Goal: Use online tool/utility: Use online tool/utility

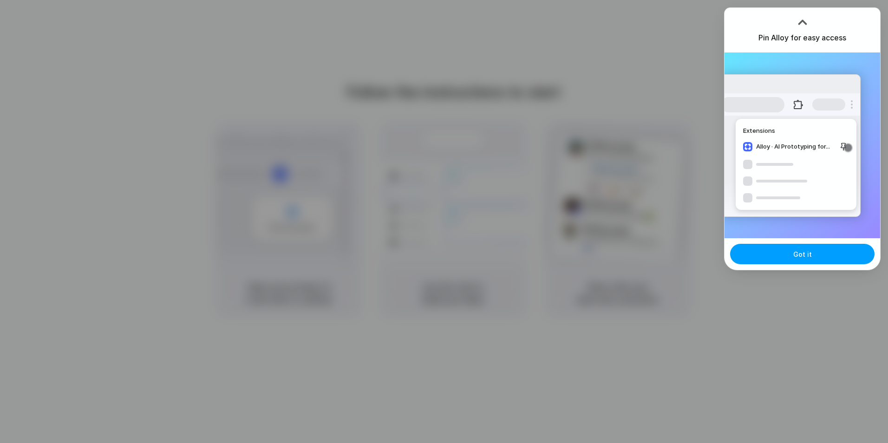
click at [805, 252] on span "Got it" at bounding box center [802, 254] width 19 height 10
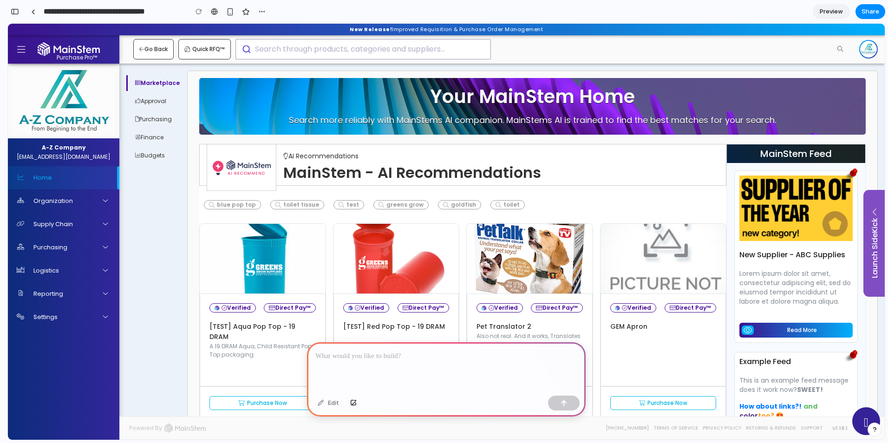
click at [346, 366] on div at bounding box center [446, 367] width 279 height 50
click at [373, 359] on div at bounding box center [446, 367] width 279 height 50
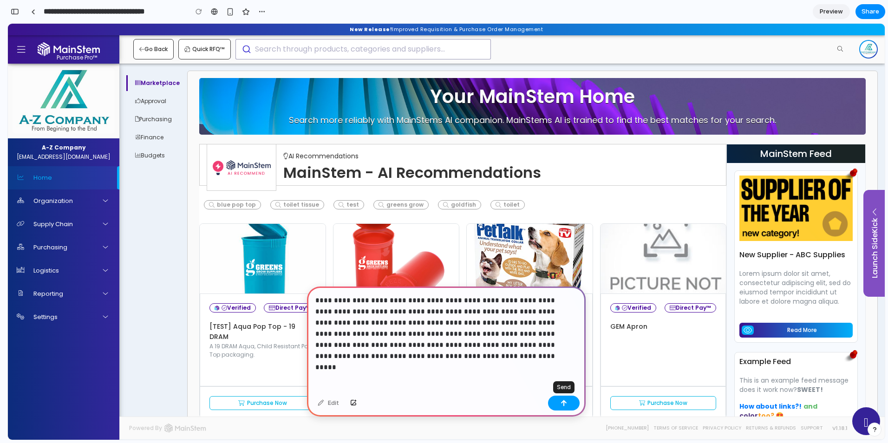
click at [567, 407] on button "button" at bounding box center [564, 403] width 32 height 15
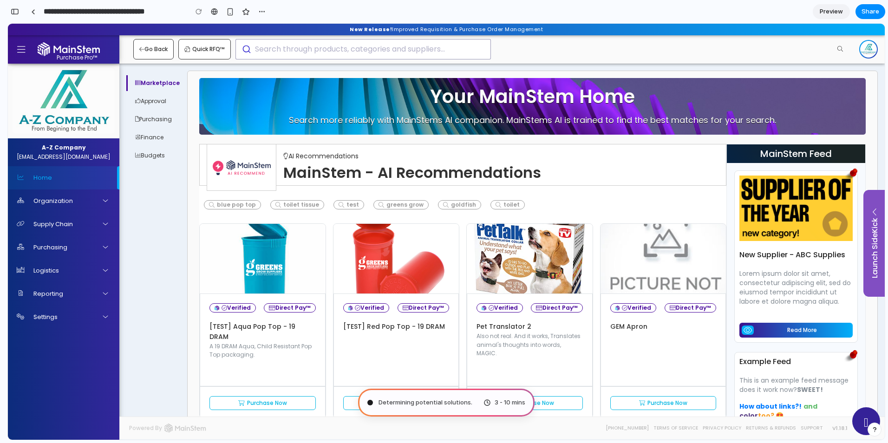
click at [436, 400] on span "Determining potential solutions ." at bounding box center [425, 402] width 94 height 9
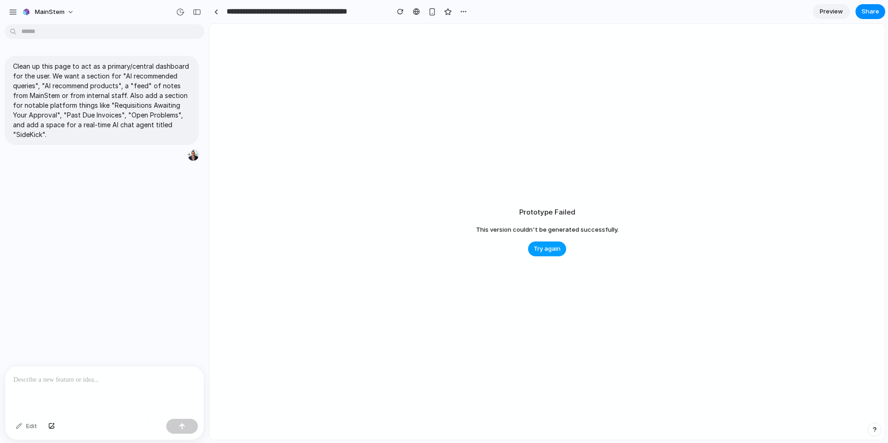
click at [549, 246] on span "Try again" at bounding box center [547, 248] width 27 height 9
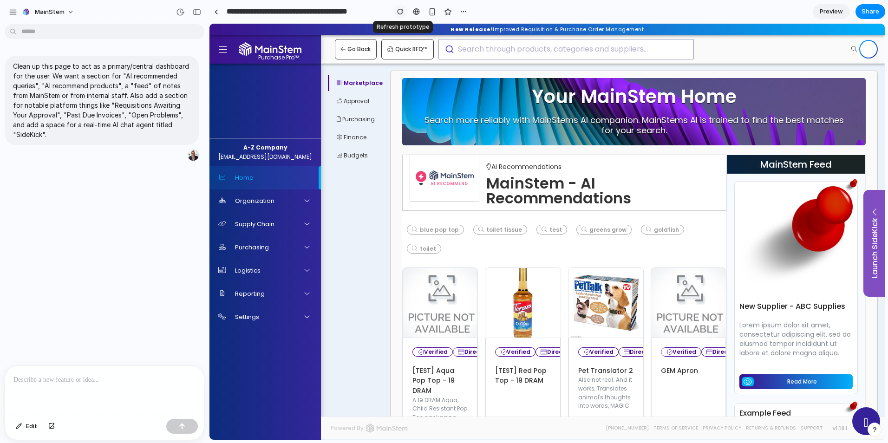
click at [397, 12] on div "button" at bounding box center [400, 11] width 7 height 7
click at [92, 376] on p at bounding box center [104, 379] width 182 height 11
click at [92, 375] on p at bounding box center [104, 379] width 182 height 11
click at [174, 157] on div "button" at bounding box center [177, 154] width 7 height 7
click at [99, 387] on div at bounding box center [104, 390] width 199 height 49
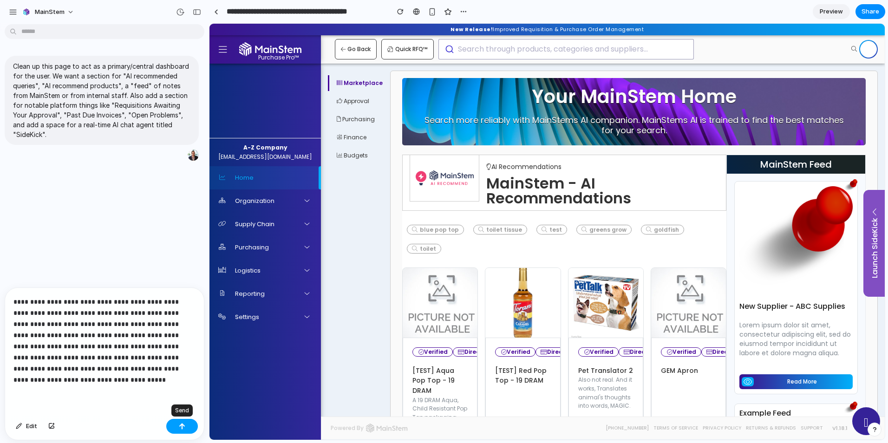
click at [179, 428] on div "button" at bounding box center [182, 426] width 7 height 7
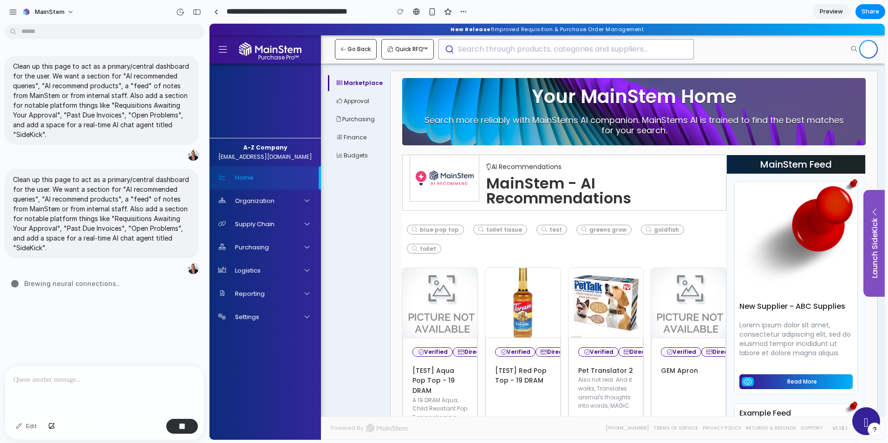
click at [101, 304] on div "Clean up this page to act as a primary/central dashboard for the user. We want …" at bounding box center [101, 197] width 203 height 338
type input "**********"
